Goal: Find specific page/section: Find specific page/section

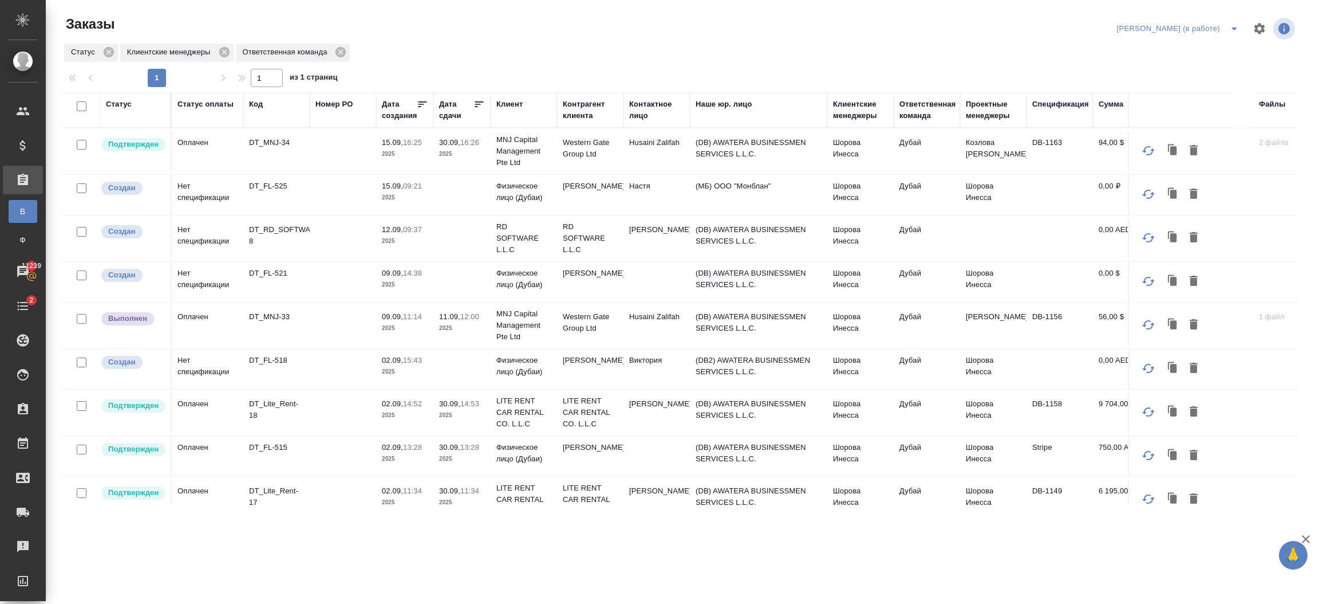
click at [511, 102] on div "Клиент" at bounding box center [509, 103] width 26 height 11
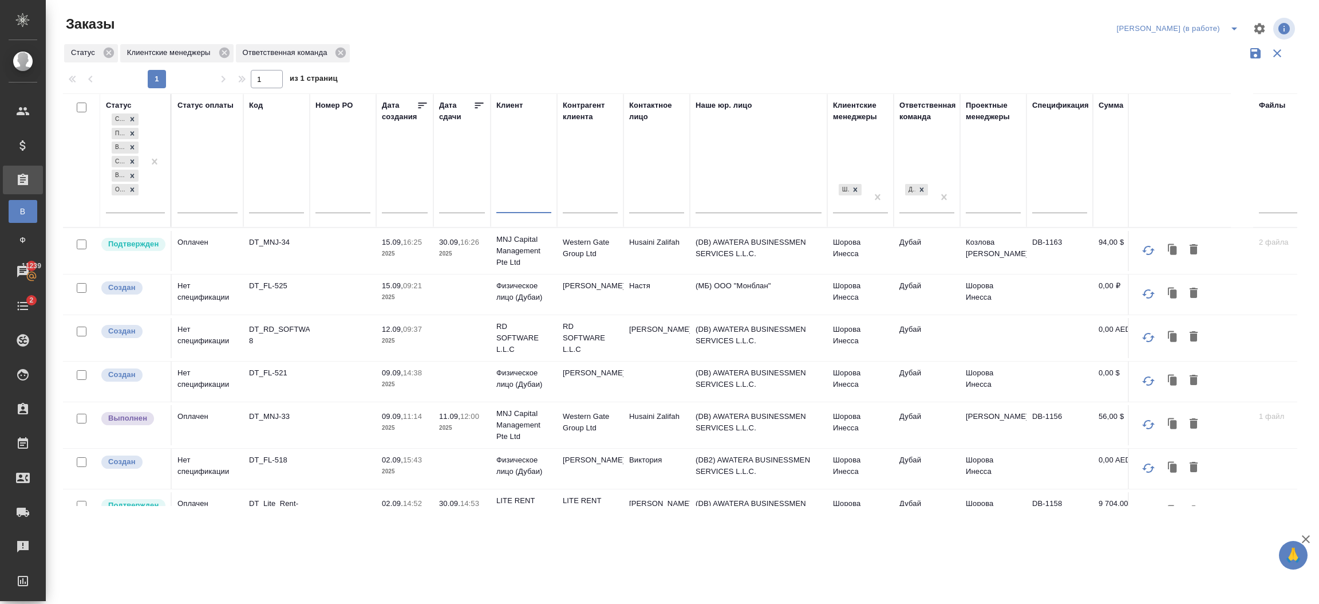
click at [525, 206] on input "text" at bounding box center [523, 205] width 55 height 14
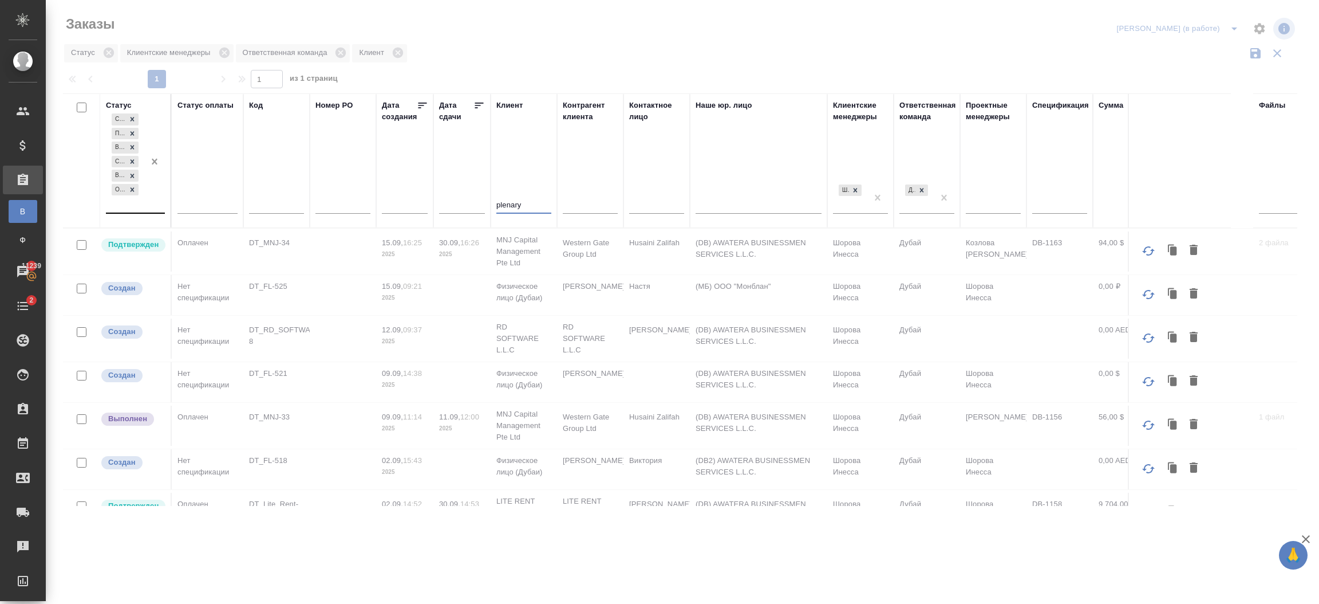
type input "plenary"
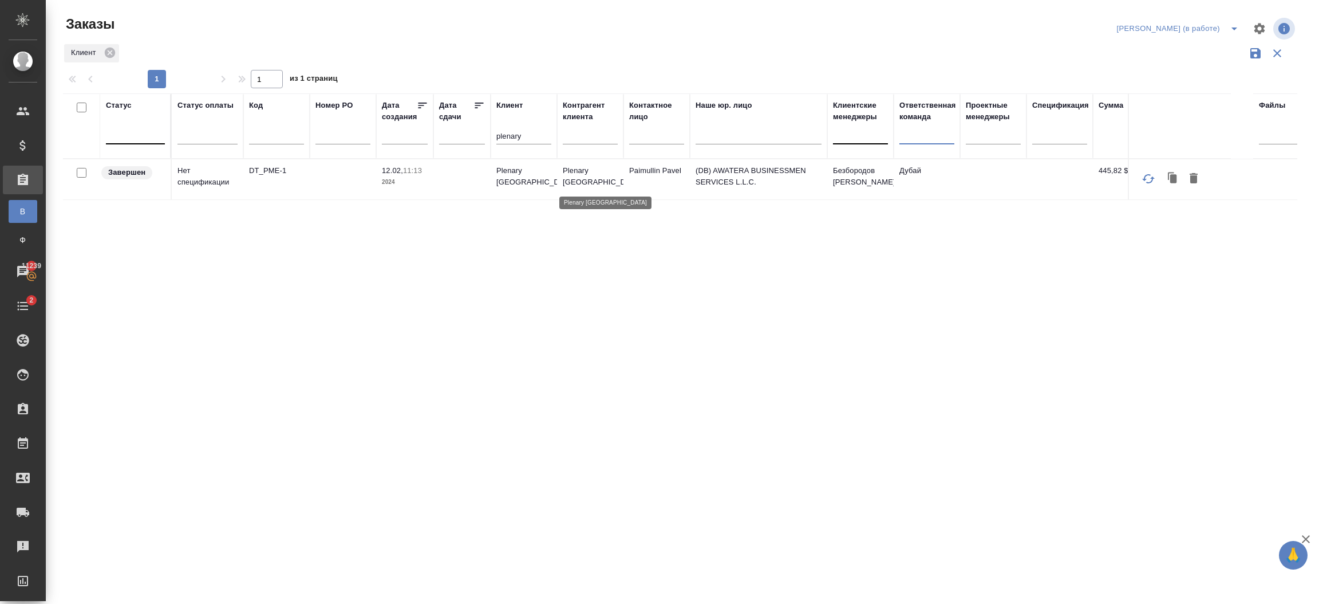
click at [616, 185] on p "Plenary [GEOGRAPHIC_DATA]" at bounding box center [590, 176] width 55 height 23
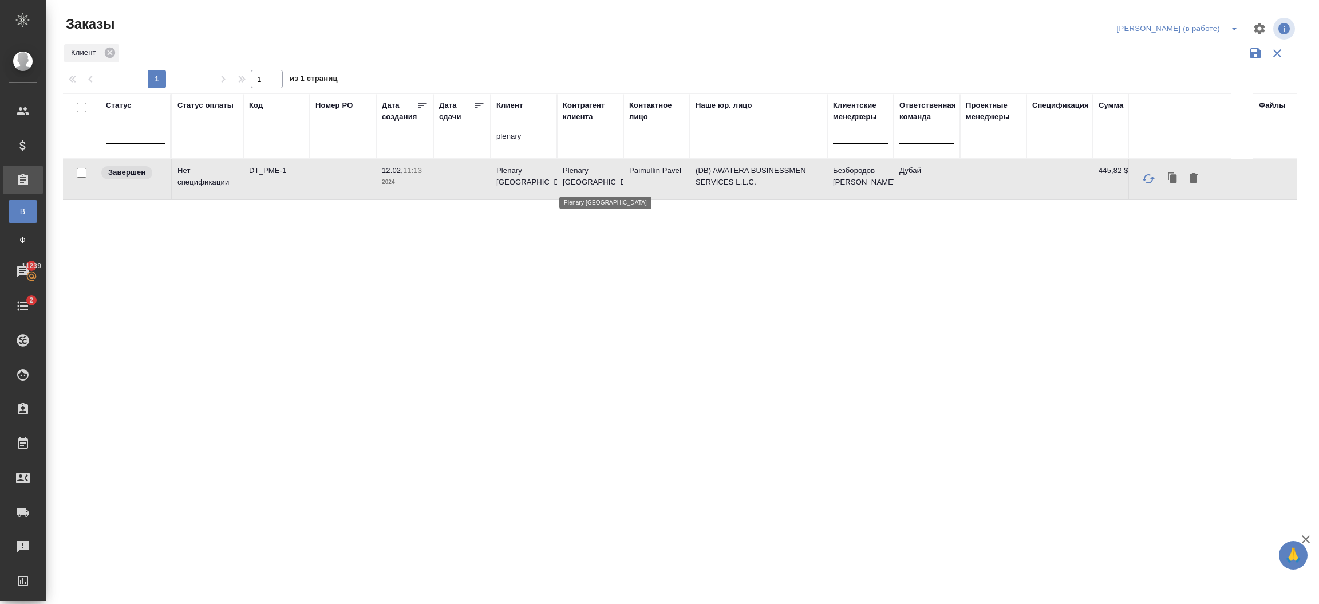
click at [616, 185] on p "Plenary [GEOGRAPHIC_DATA]" at bounding box center [590, 176] width 55 height 23
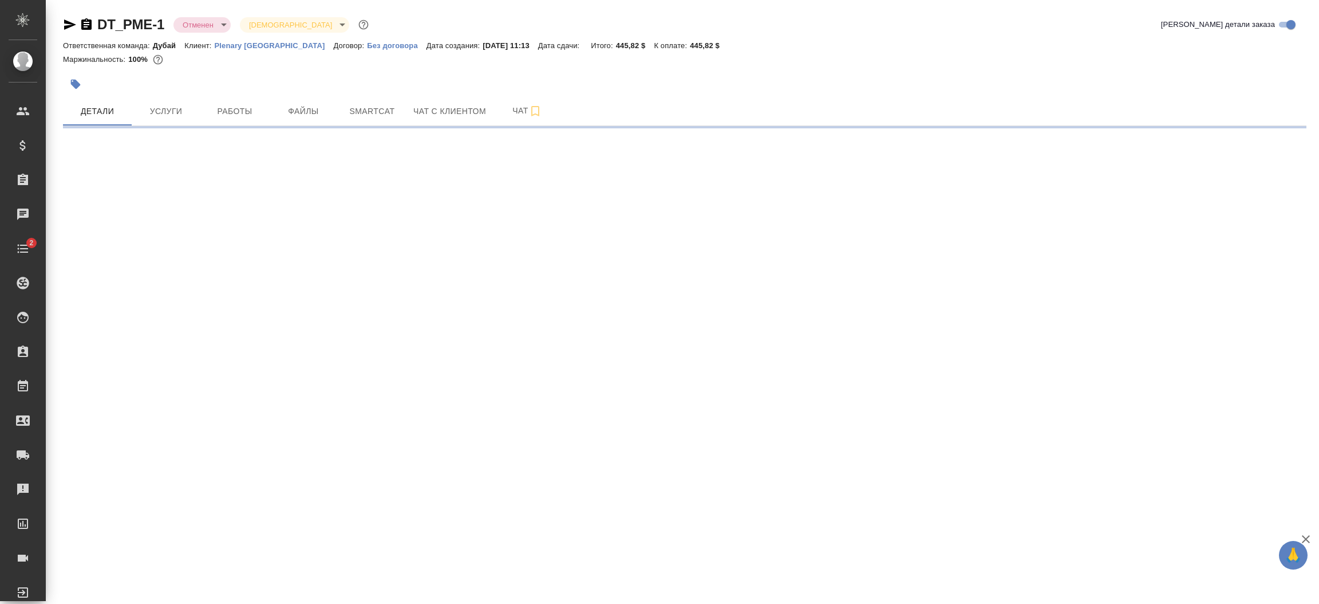
select select "RU"
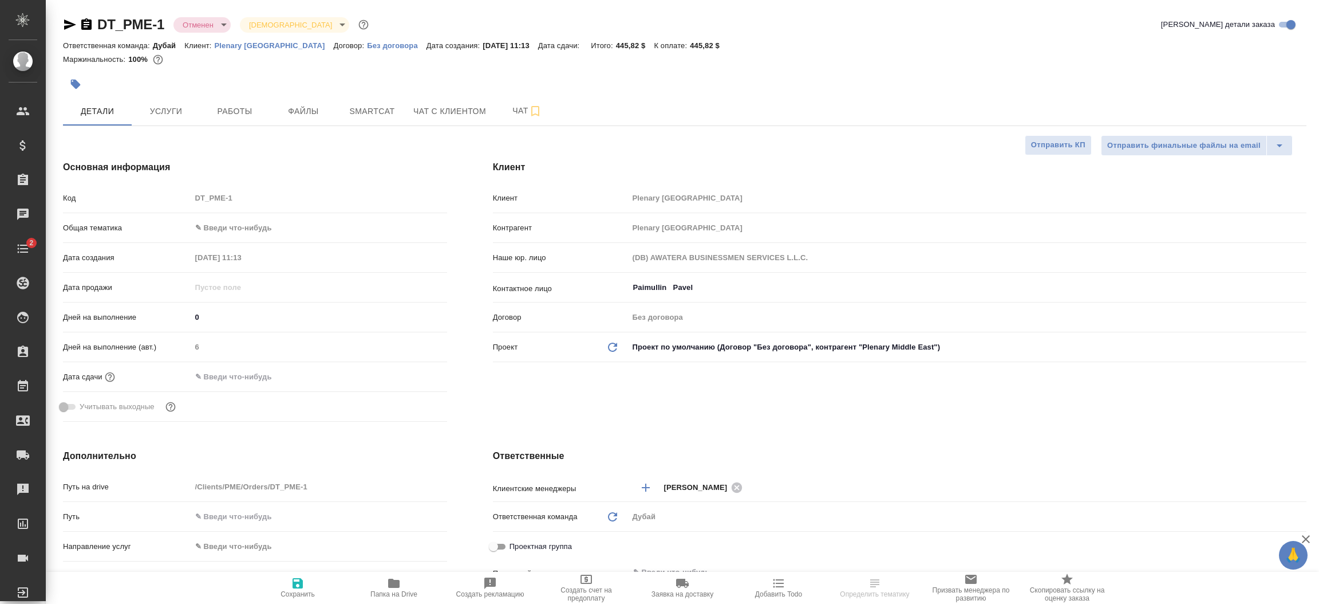
type textarea "x"
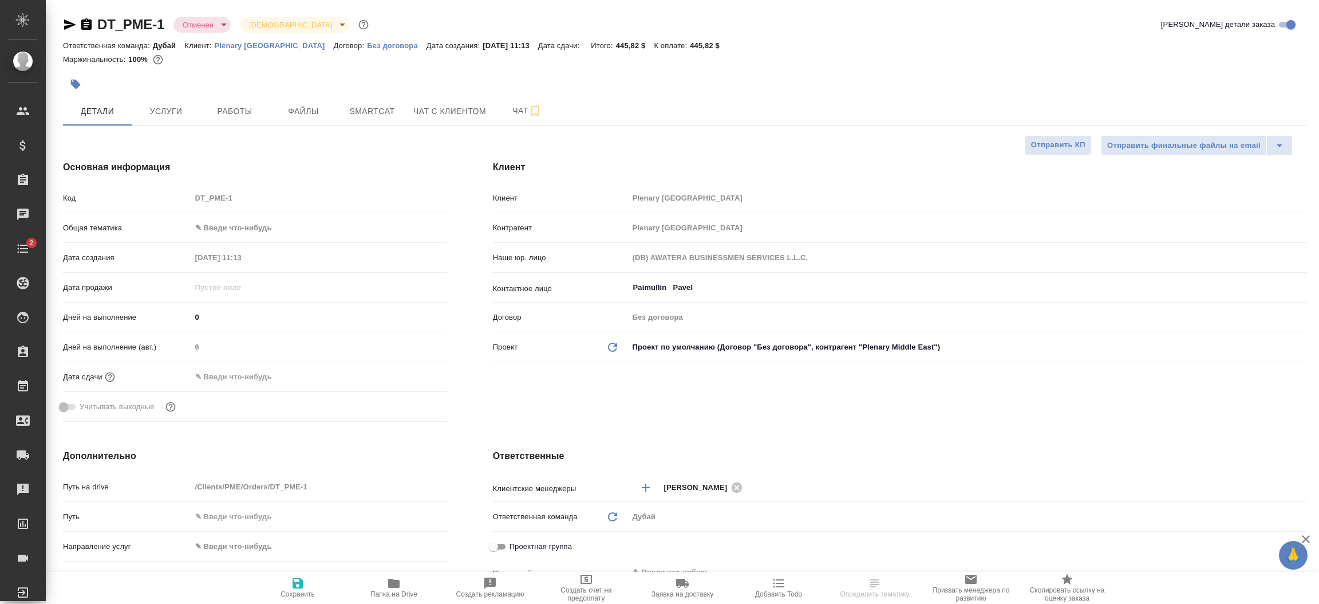
type textarea "x"
click at [169, 101] on button "Услуги" at bounding box center [166, 111] width 69 height 29
